Goal: Navigation & Orientation: Find specific page/section

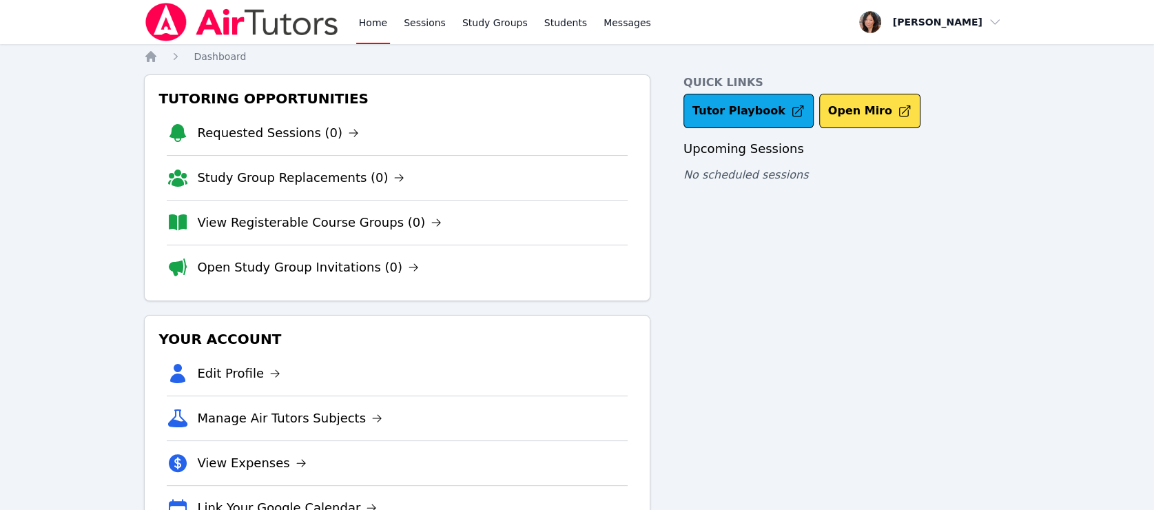
click at [397, 21] on div "Home Sessions Study Groups Students Messages" at bounding box center [505, 22] width 298 height 44
click at [414, 25] on link "Sessions" at bounding box center [425, 22] width 48 height 44
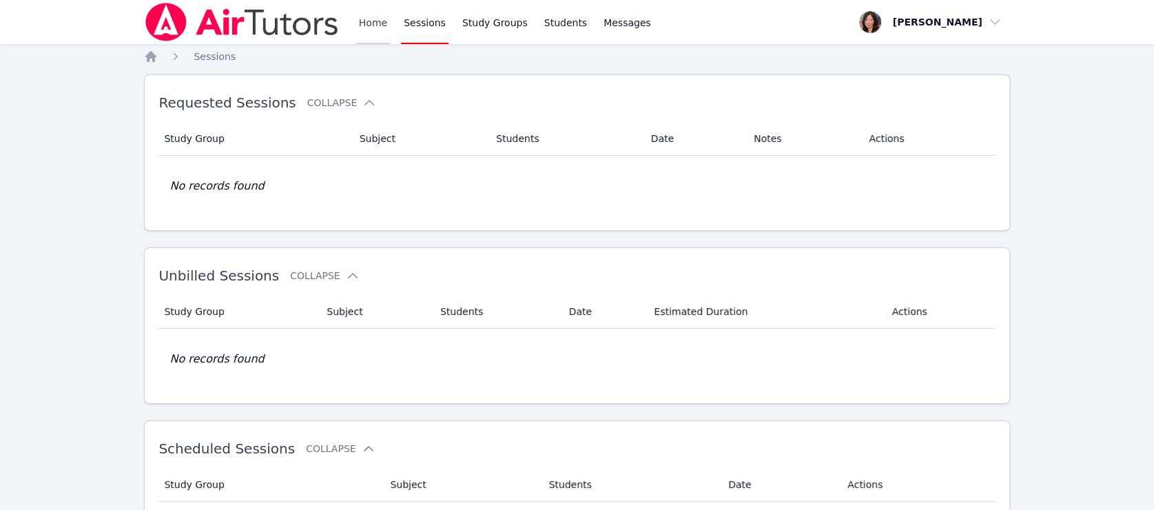
click at [384, 29] on link "Home" at bounding box center [373, 22] width 34 height 44
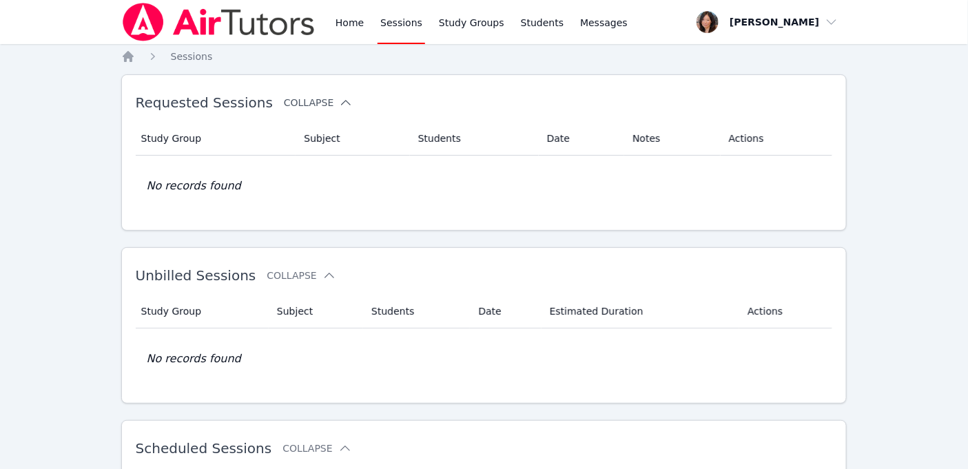
click at [298, 99] on button "Collapse" at bounding box center [318, 103] width 69 height 14
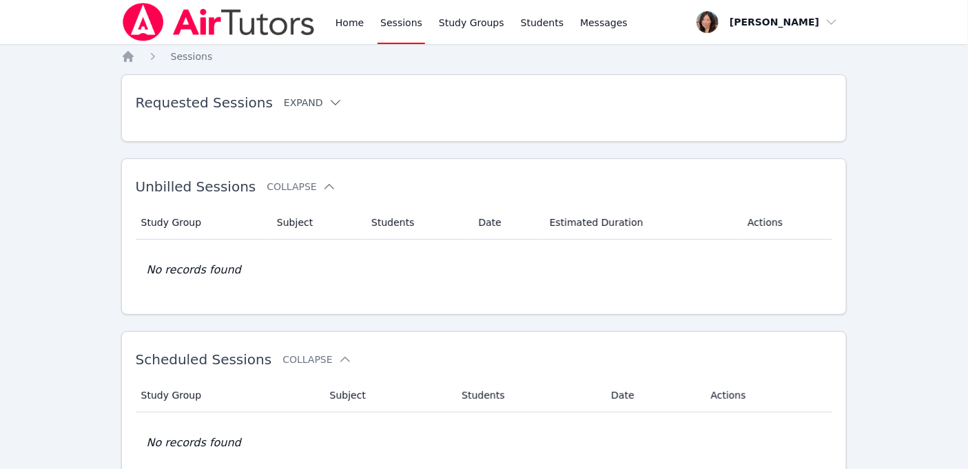
click at [298, 99] on button "Expand" at bounding box center [313, 103] width 59 height 14
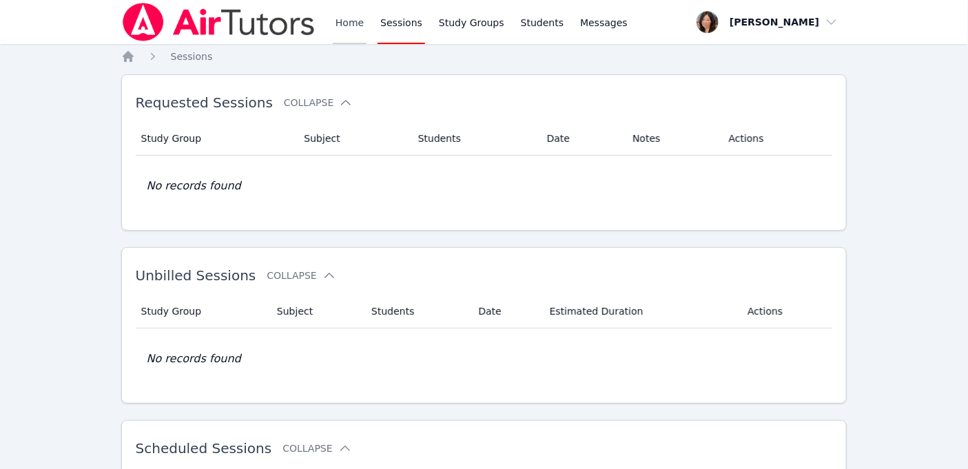
click at [342, 14] on link "Home" at bounding box center [350, 22] width 34 height 44
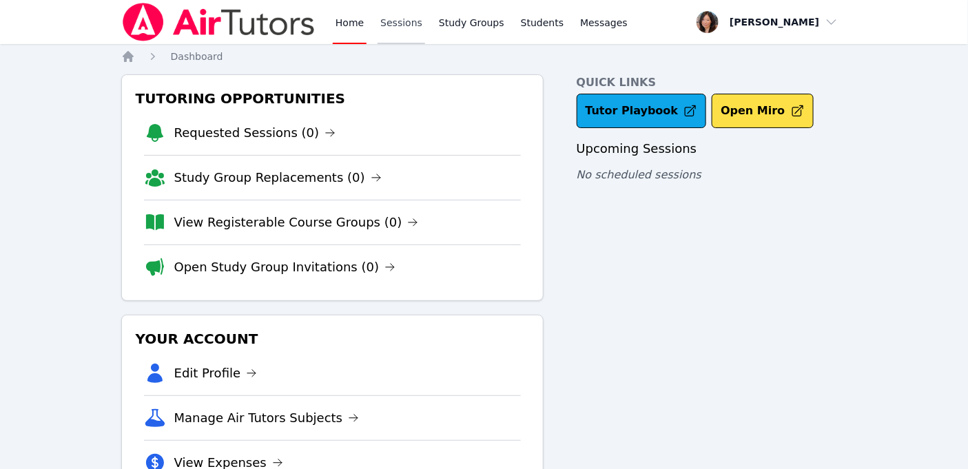
click at [398, 24] on link "Sessions" at bounding box center [402, 22] width 48 height 44
